Goal: Information Seeking & Learning: Compare options

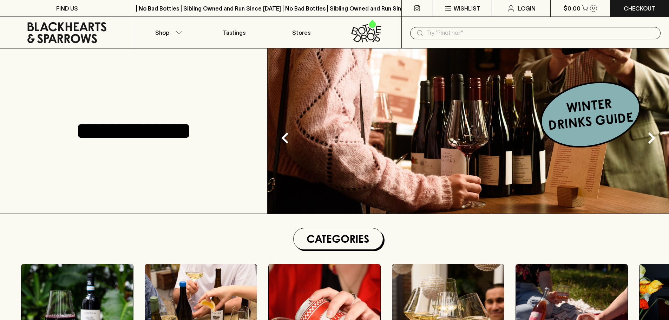
click at [443, 42] on div "​" at bounding box center [536, 33] width 268 height 32
click at [447, 37] on input "text" at bounding box center [541, 32] width 228 height 11
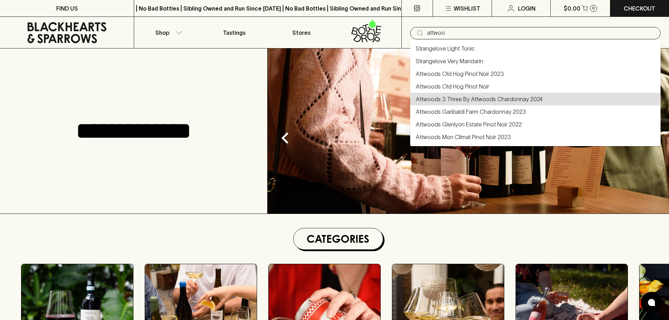
type input "Attwoods 3 Three By Attwoods Chardonnay 2024"
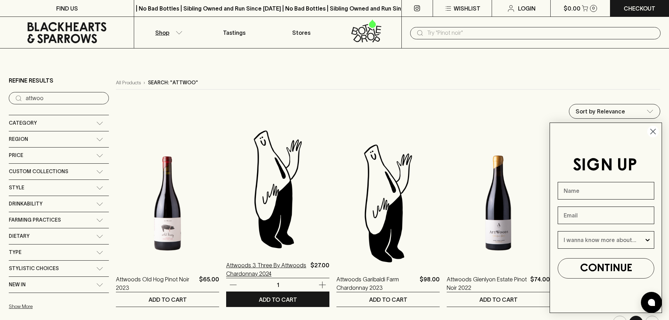
click at [252, 271] on p "Attwoods 3 Three By Attwoods Chardonnay 2024" at bounding box center [267, 269] width 82 height 17
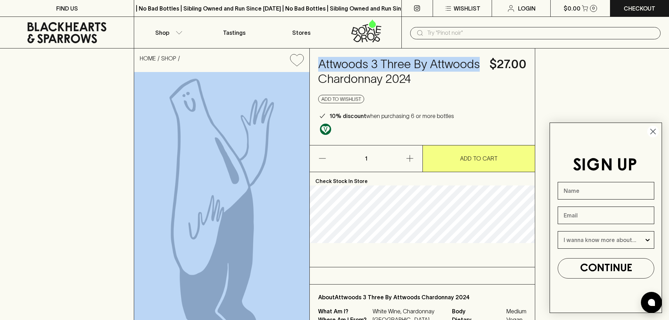
drag, startPoint x: 478, startPoint y: 62, endPoint x: 309, endPoint y: 70, distance: 169.1
click at [309, 70] on div "HOME SHOP Attwoods 3 Three By Attwoods Chardonnay 2024 $27.00 Add to wishlist 1…" at bounding box center [335, 194] width 402 height 292
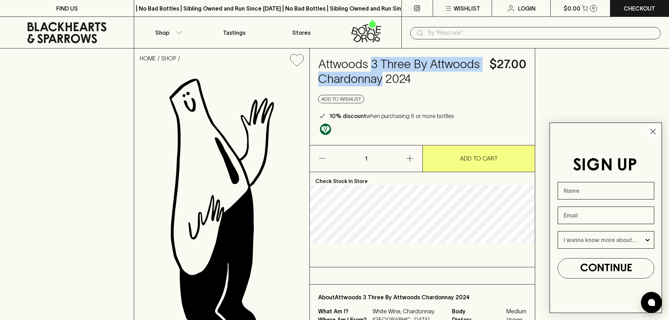
drag, startPoint x: 382, startPoint y: 79, endPoint x: 372, endPoint y: 58, distance: 23.1
click at [372, 58] on h4 "Attwoods 3 Three By Attwoods Chardonnay 2024" at bounding box center [399, 72] width 163 height 30
copy h4 "3 Three By Attwoods Chardonnay"
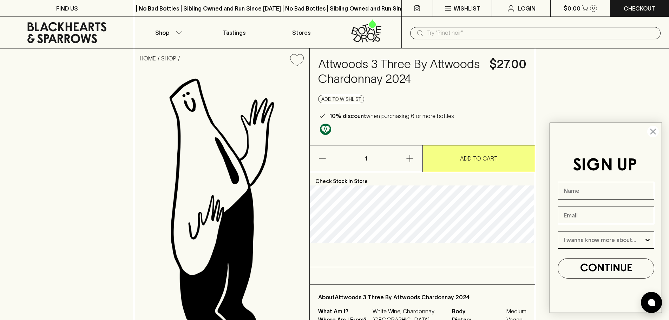
click at [523, 27] on input "text" at bounding box center [541, 32] width 228 height 11
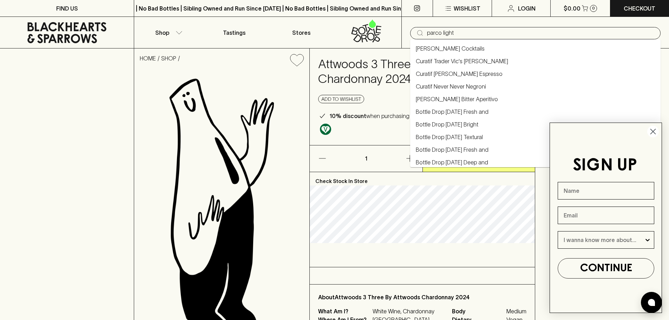
type input "parco light"
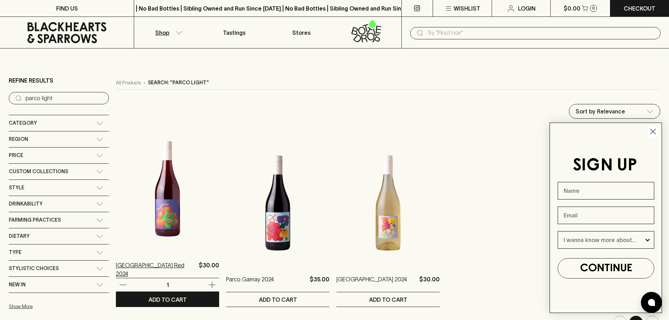
click at [155, 269] on p "[GEOGRAPHIC_DATA] Red 2024" at bounding box center [156, 269] width 80 height 17
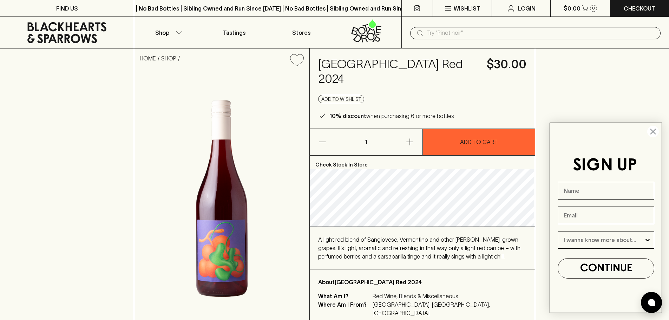
click at [656, 129] on icon "Close dialog" at bounding box center [653, 131] width 5 height 5
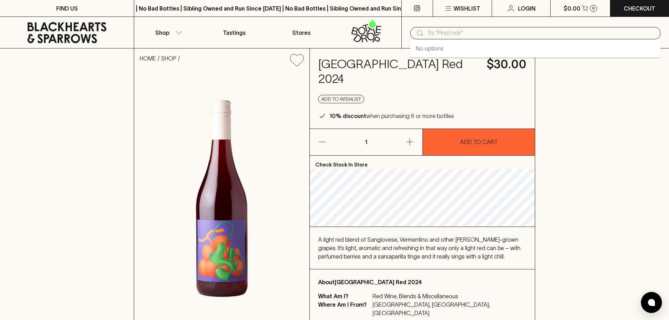
click at [455, 29] on input "text" at bounding box center [541, 32] width 228 height 11
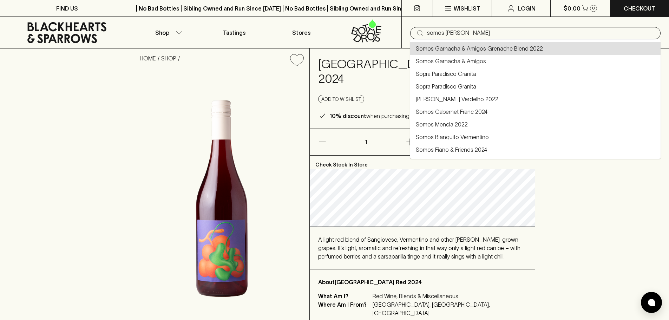
type input "Somos Garnacha & Amigos Grenache Blend 2022"
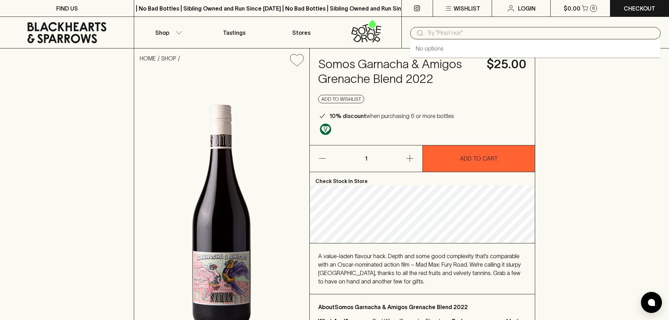
click at [540, 34] on input "text" at bounding box center [541, 32] width 228 height 11
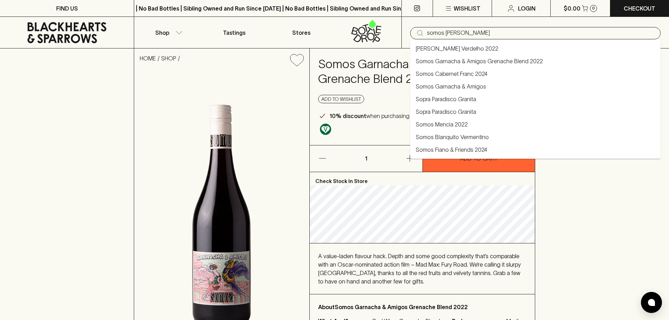
type input "somos [PERSON_NAME]"
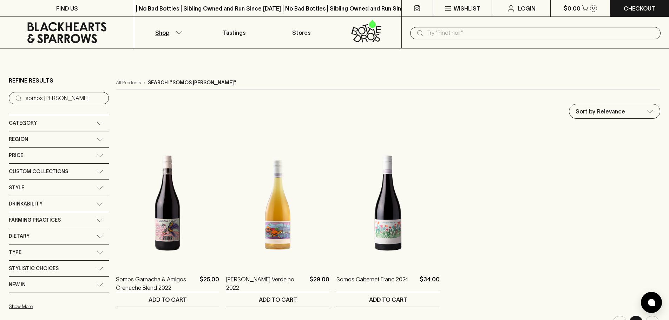
click at [482, 29] on input "text" at bounding box center [541, 32] width 228 height 11
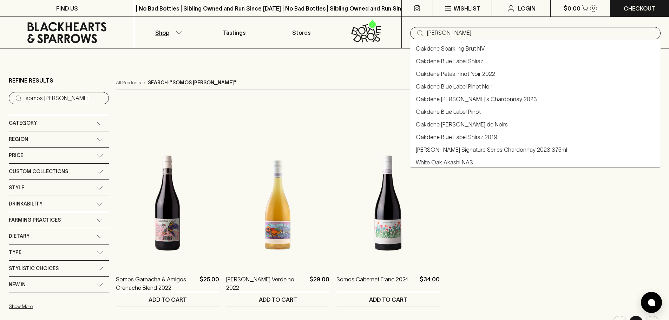
type input "oakdene"
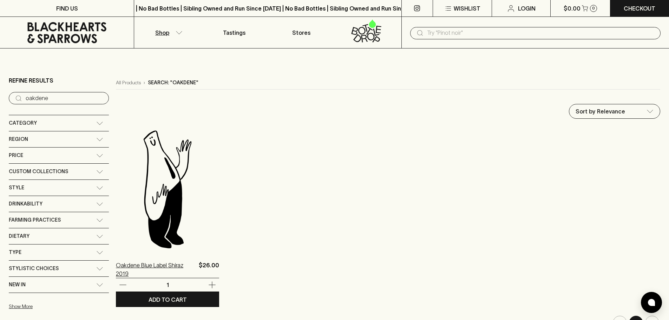
click at [171, 266] on p "Oakdene Blue Label Shiraz 2019" at bounding box center [156, 269] width 80 height 17
